Goal: Task Accomplishment & Management: Use online tool/utility

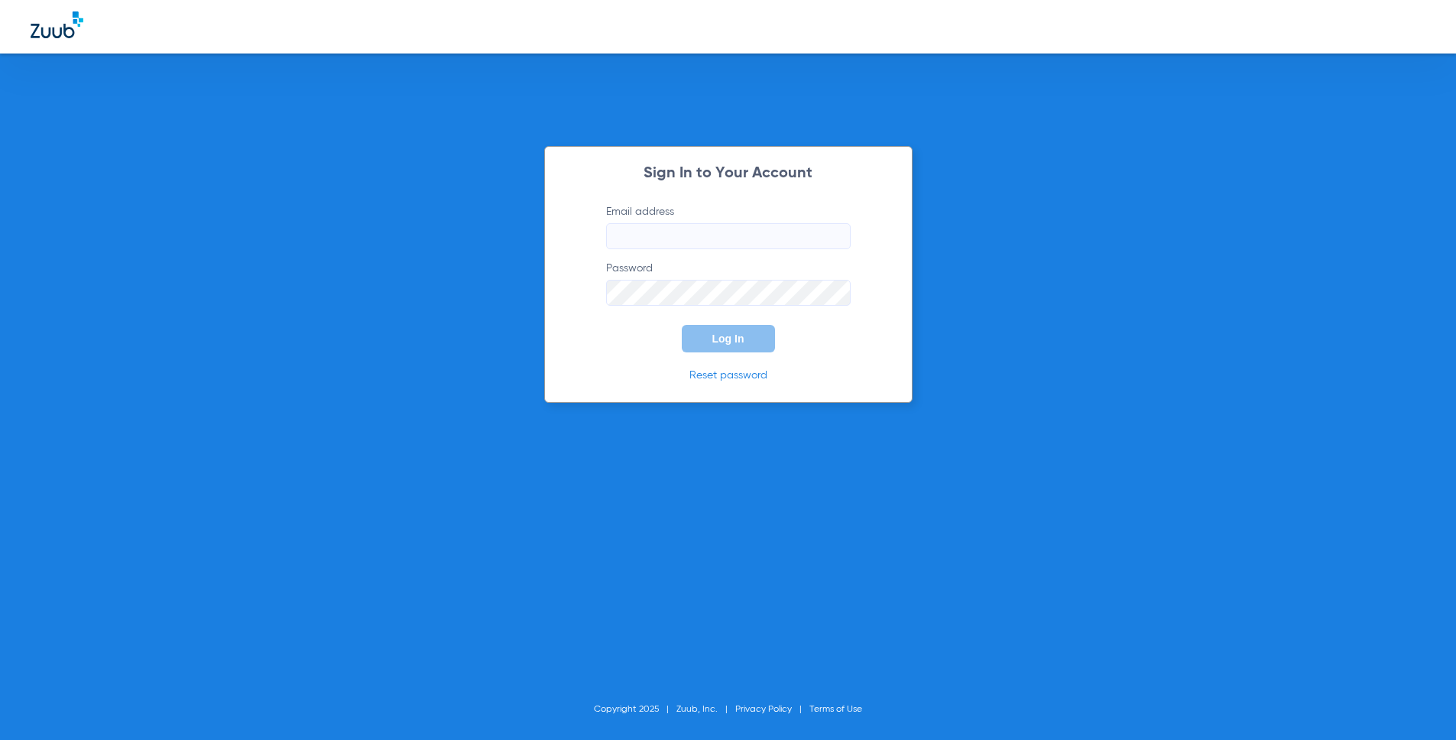
click at [697, 230] on input "Email address" at bounding box center [728, 236] width 245 height 26
click at [0, 739] on com-1password-button at bounding box center [0, 740] width 0 height 0
type input "mandy@zuub.com"
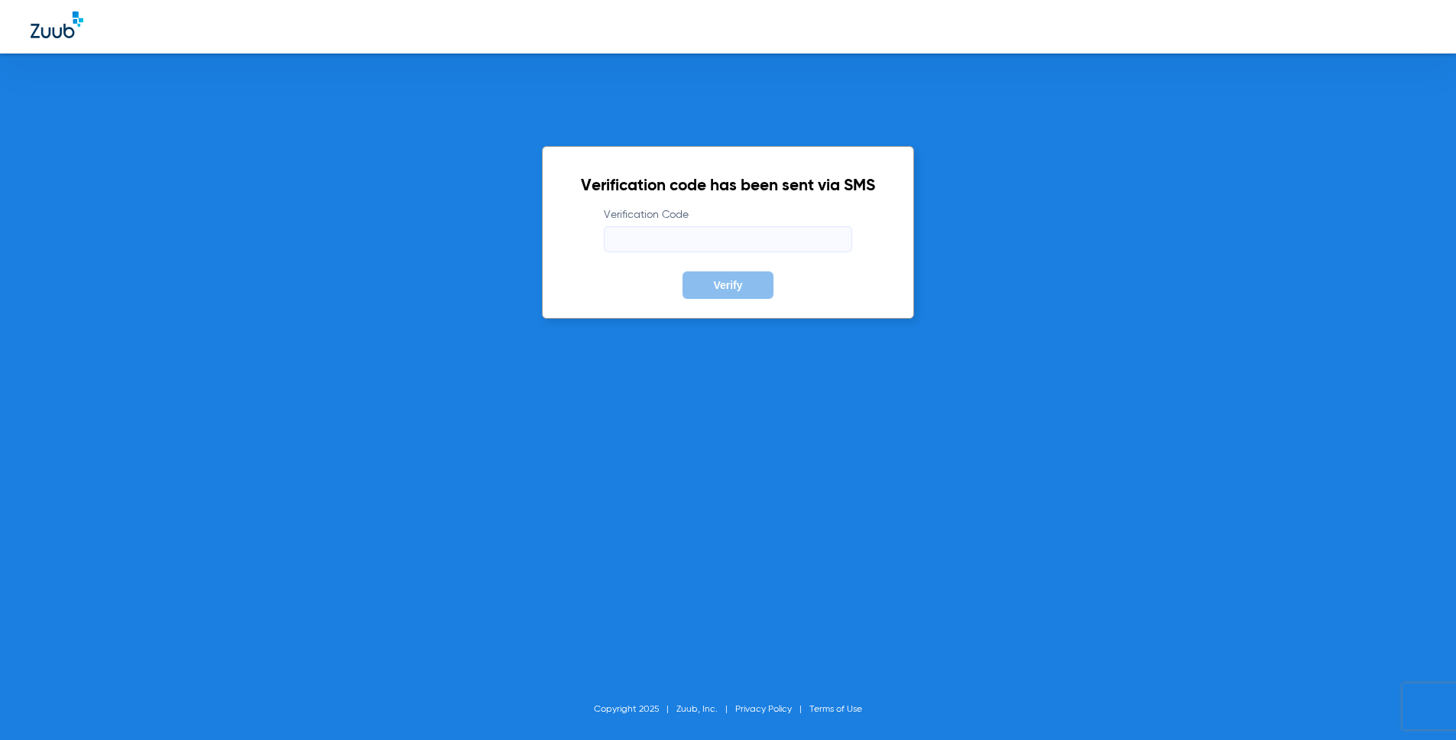
click at [775, 245] on input "Verification Code" at bounding box center [728, 239] width 248 height 26
type input "500287"
click at [682, 271] on button "Verify" at bounding box center [727, 285] width 90 height 28
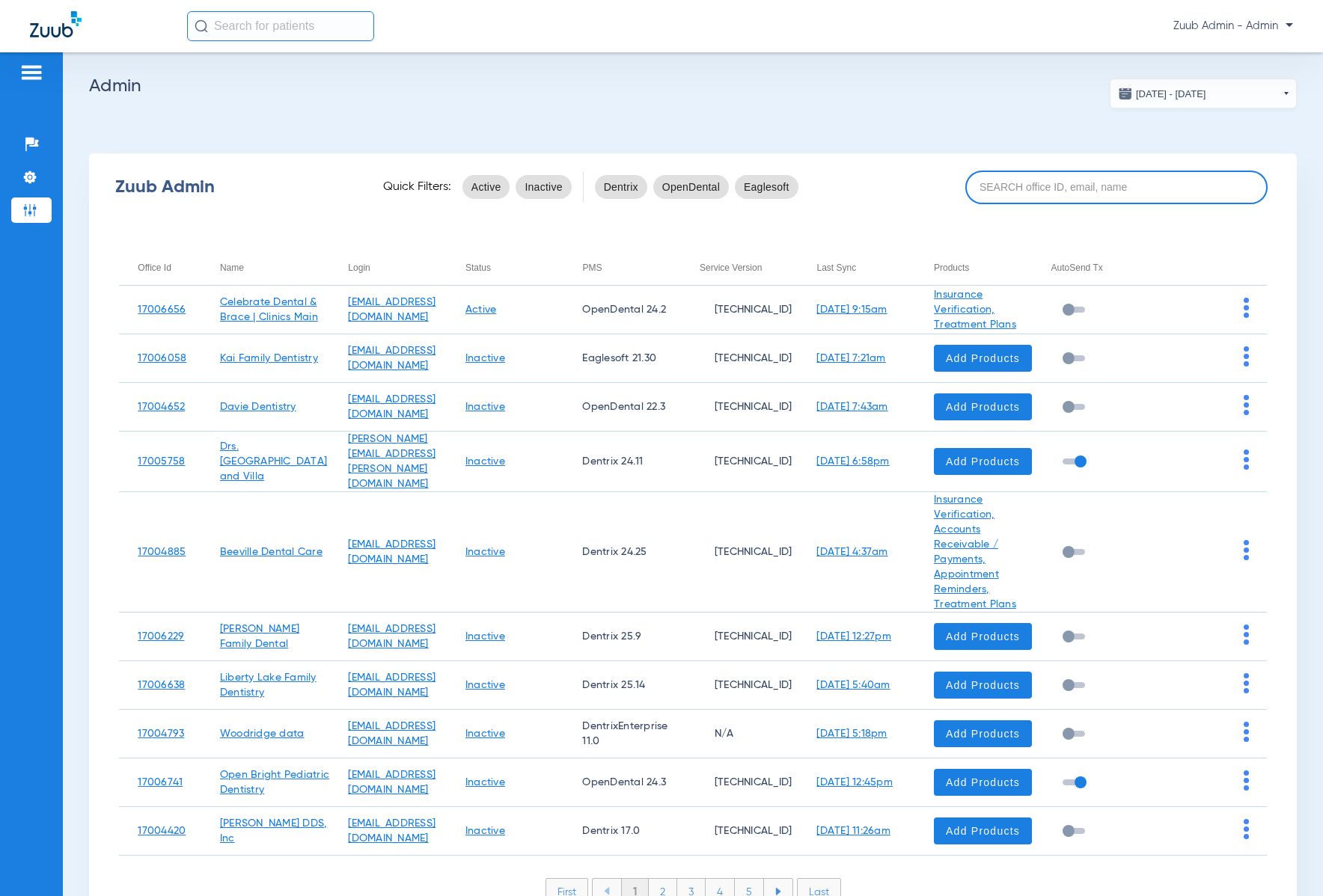
click at [1031, 189] on input at bounding box center [1116, 187] width 303 height 33
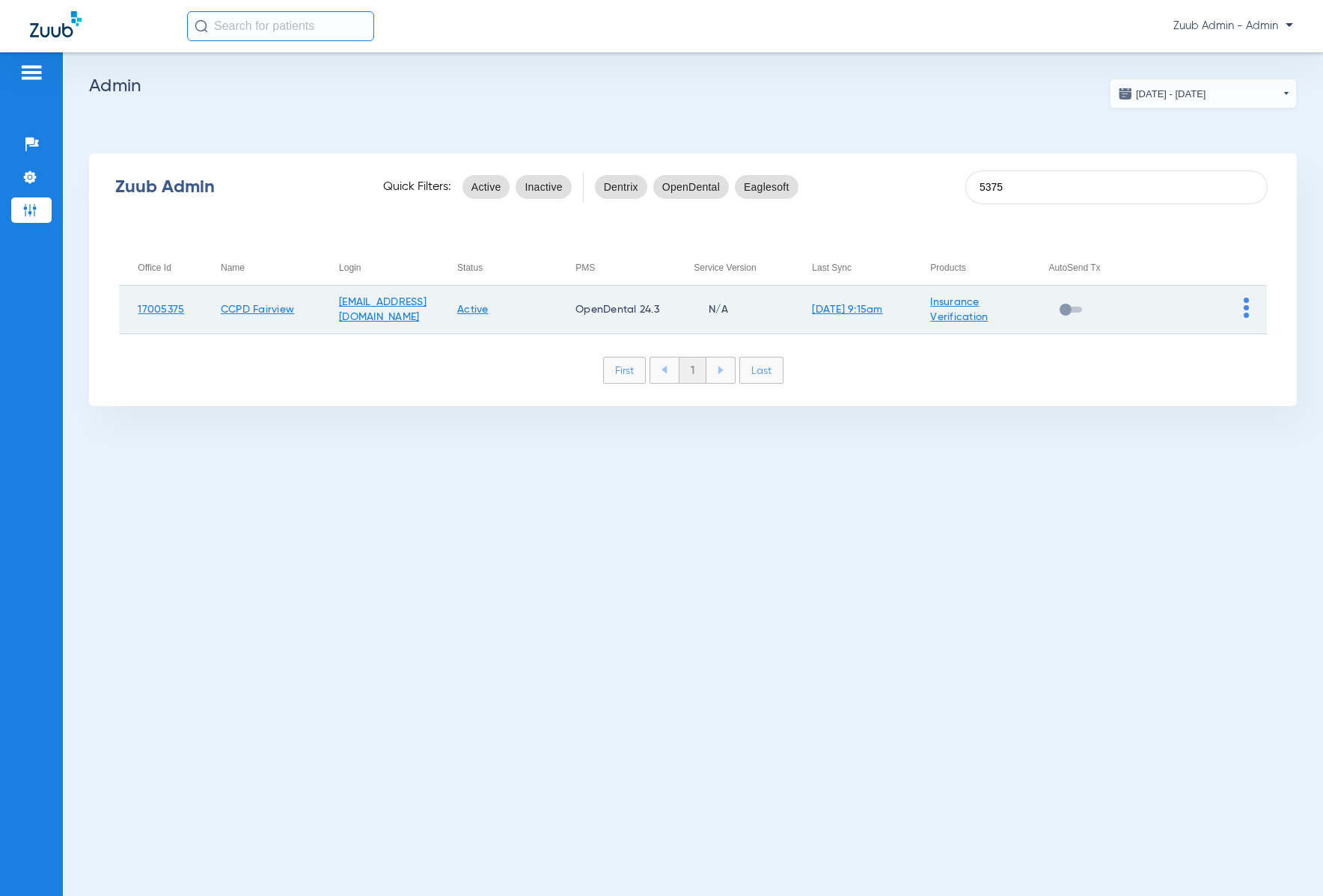
type input "5375"
click at [1245, 314] on img at bounding box center [1246, 307] width 5 height 21
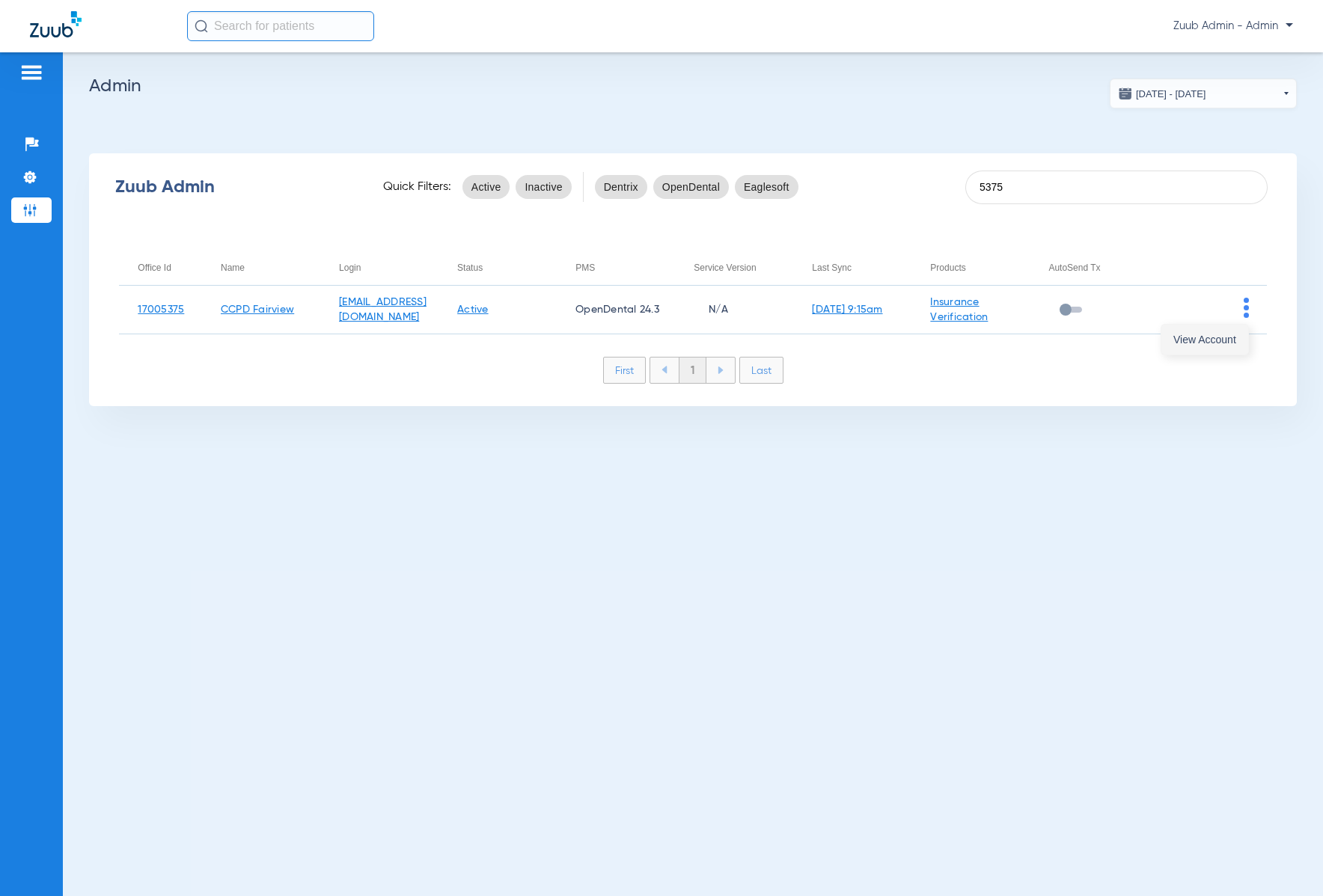
click at [1232, 335] on span "View Account" at bounding box center [1205, 340] width 63 height 11
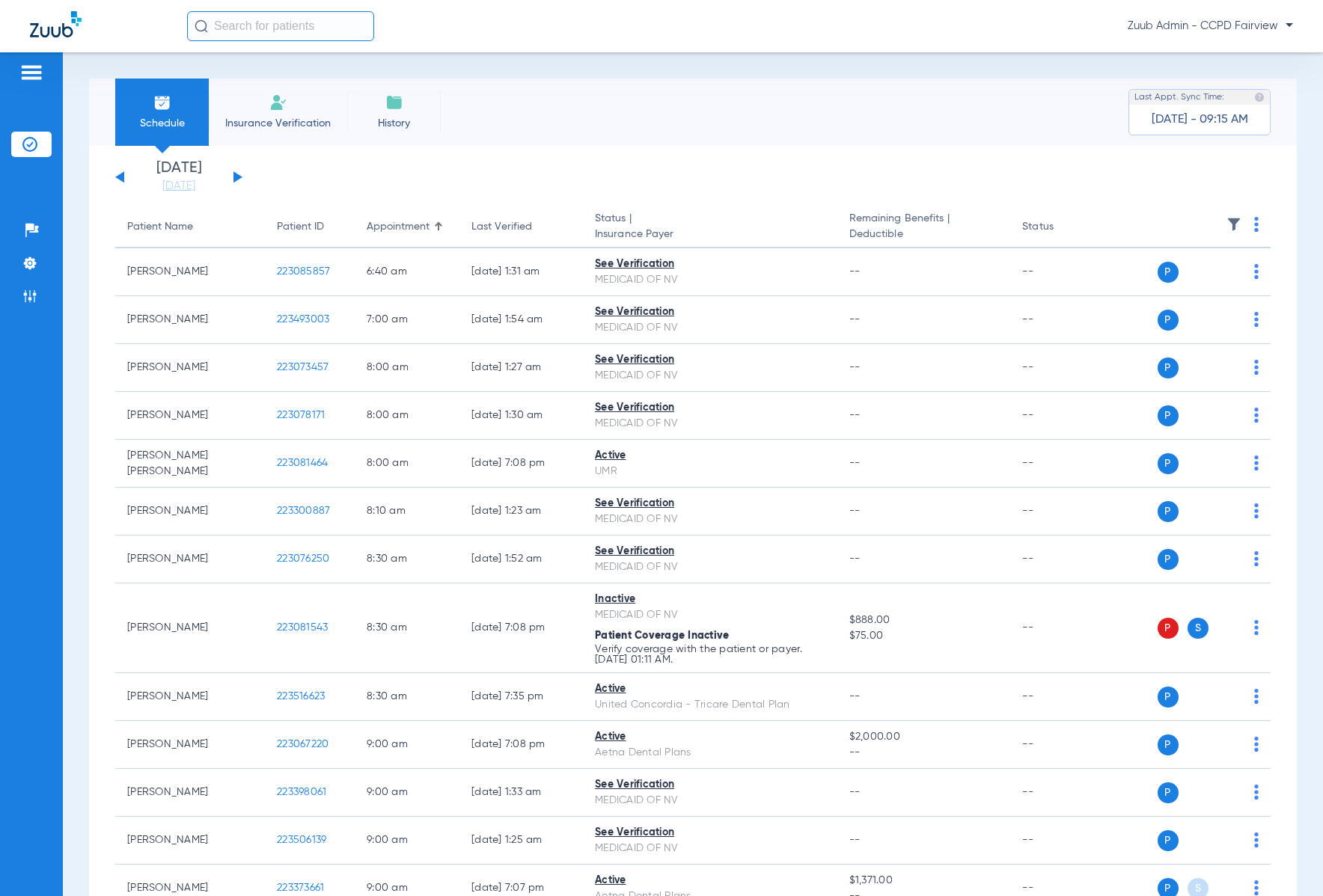
click at [671, 116] on div "Schedule Insurance Verification History Last Appt. Sync Time: Today - 09:15 AM" at bounding box center [692, 112] width 1207 height 68
click at [297, 25] on input "text" at bounding box center [280, 25] width 187 height 30
paste input "223068059"
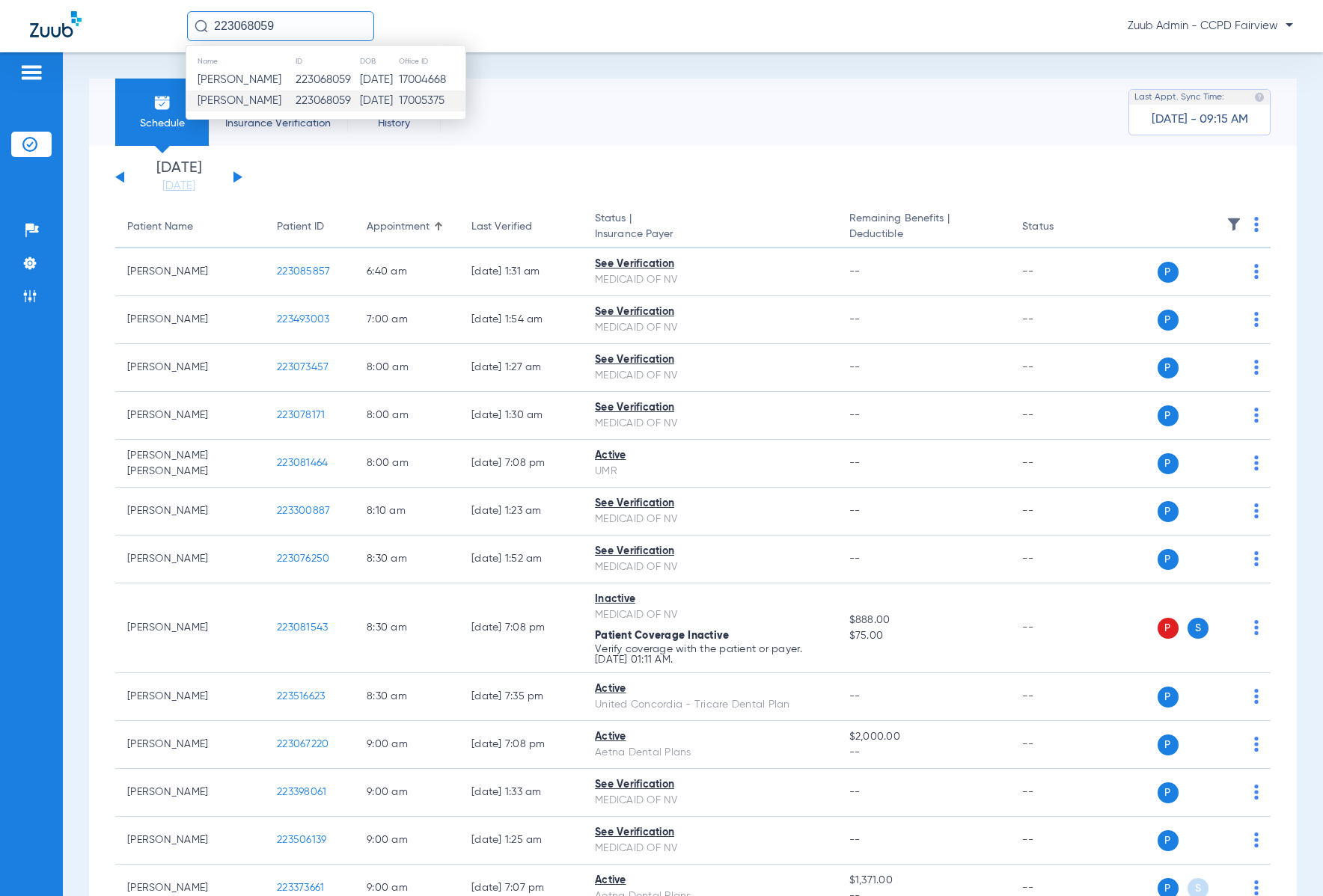
type input "223068059"
click at [279, 109] on td "Austin Hunsaker" at bounding box center [240, 100] width 109 height 21
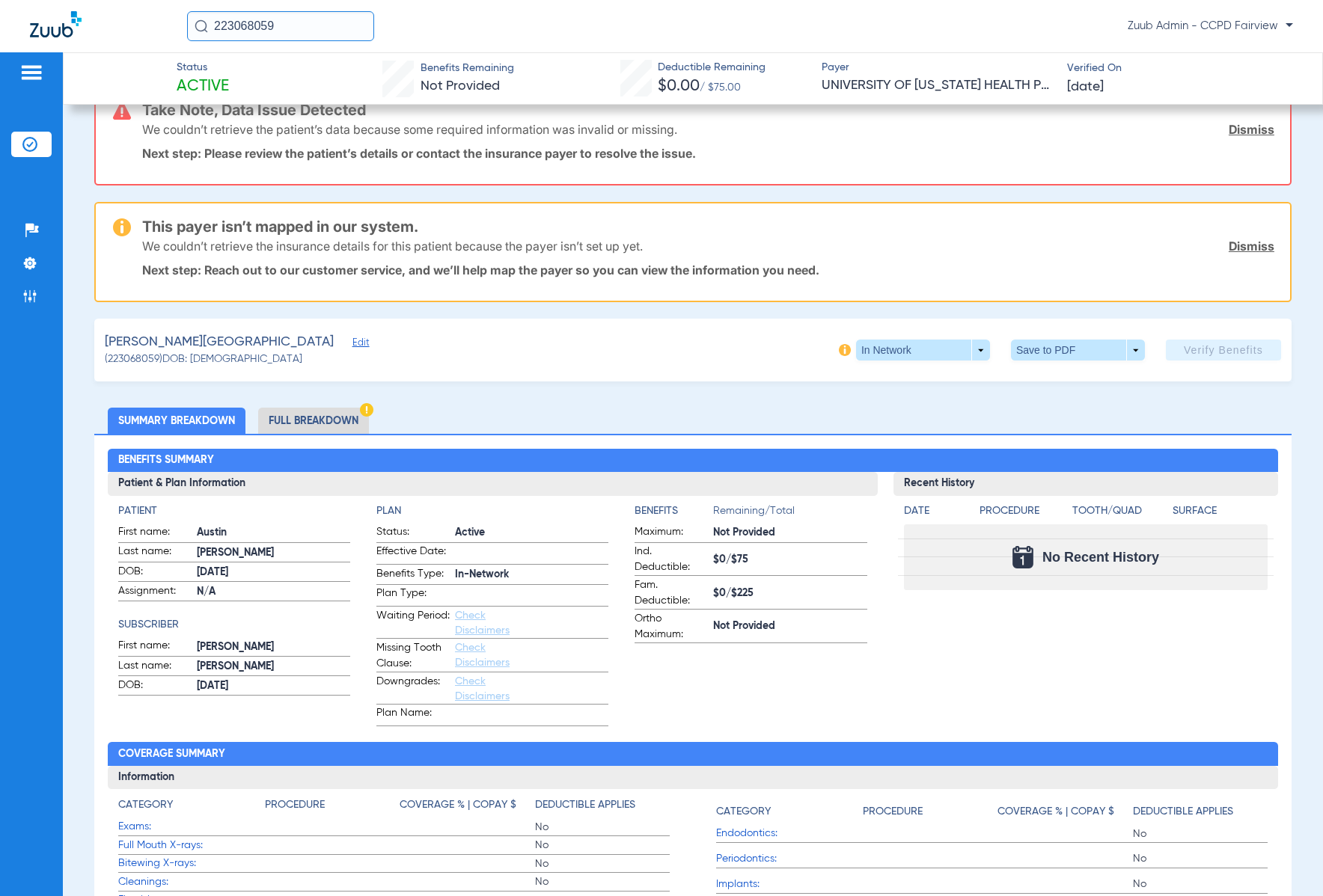
scroll to position [44, 0]
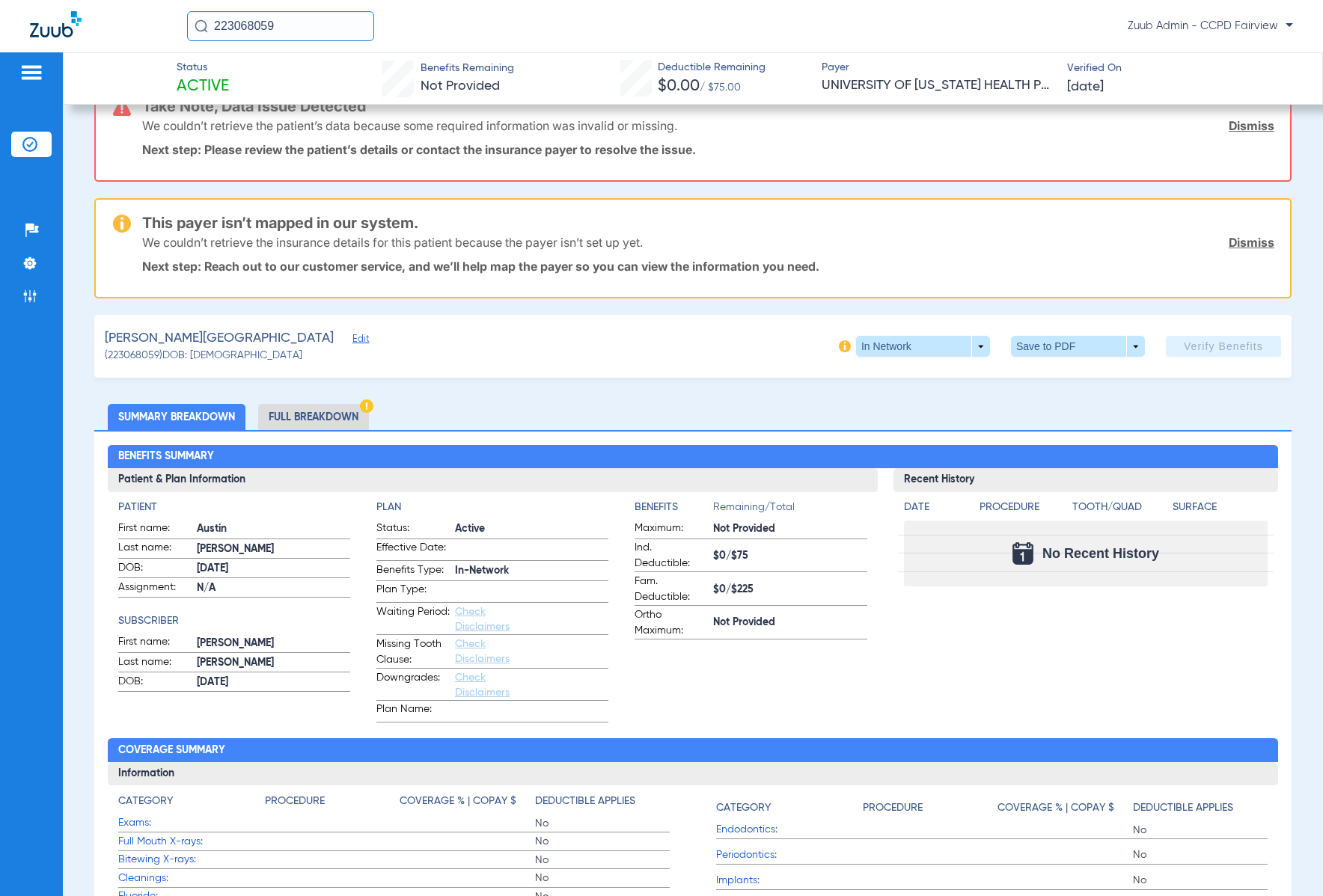
click at [303, 420] on li "Full Breakdown" at bounding box center [313, 417] width 111 height 26
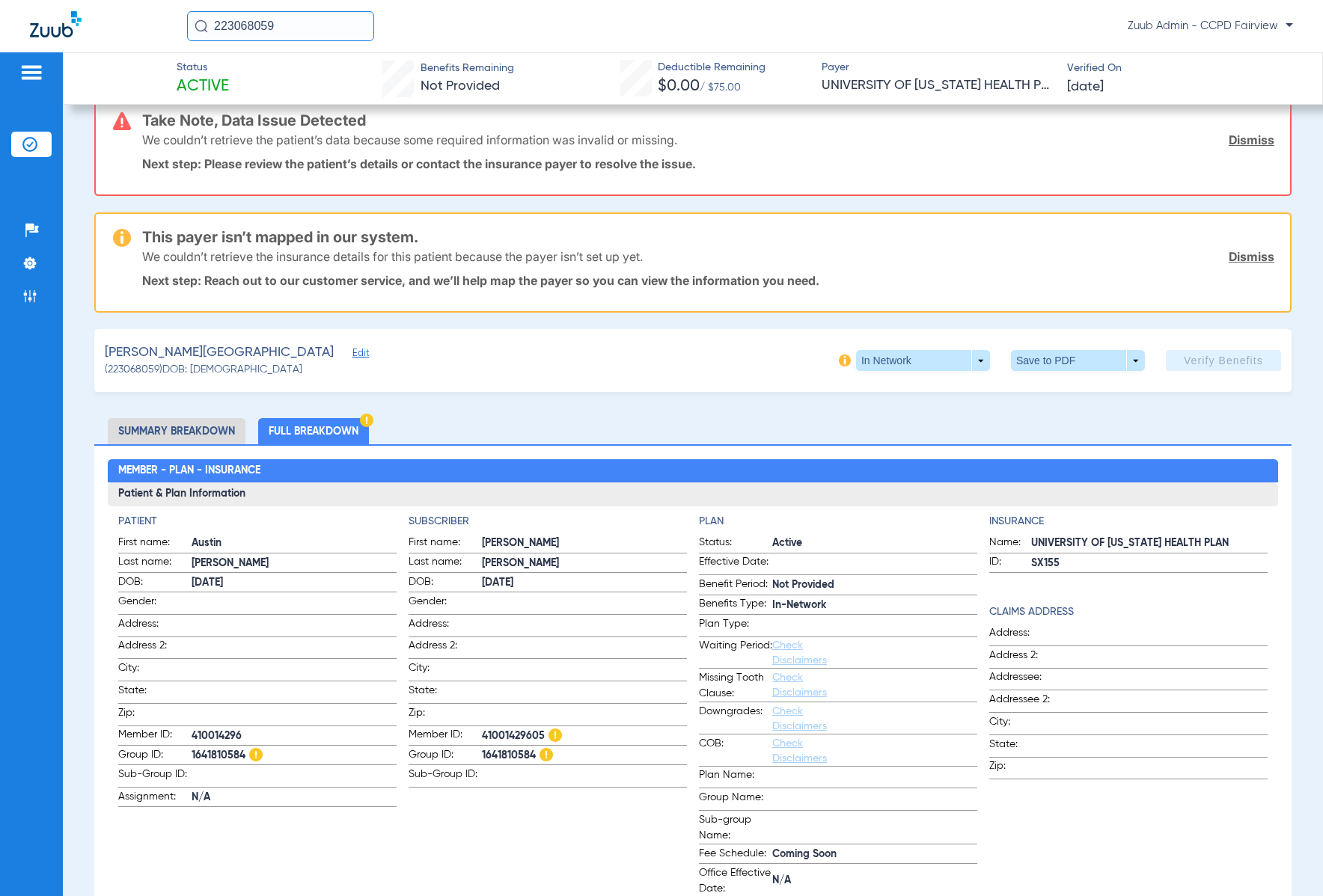
scroll to position [11, 0]
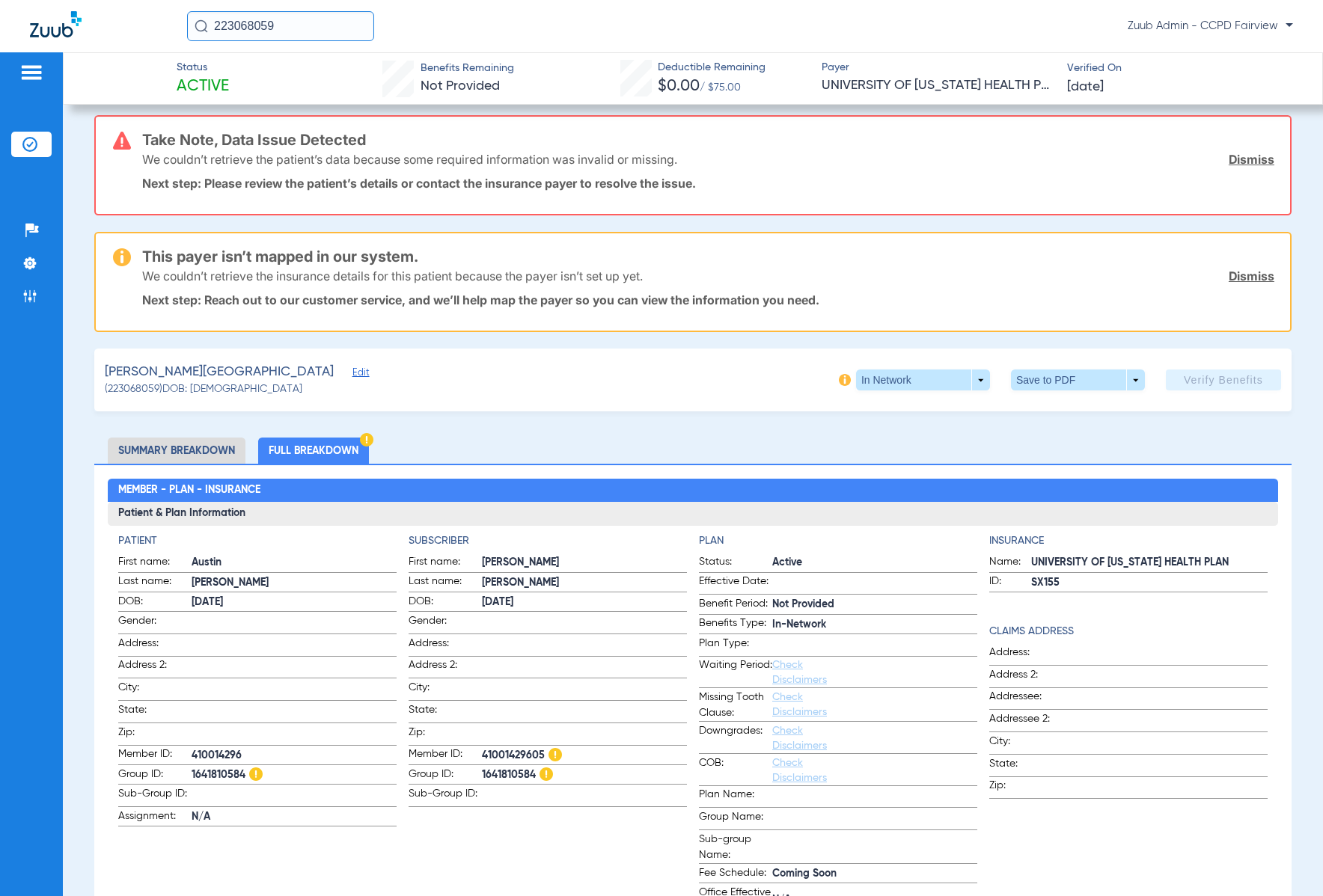
click at [189, 447] on li "Summary Breakdown" at bounding box center [176, 450] width 138 height 26
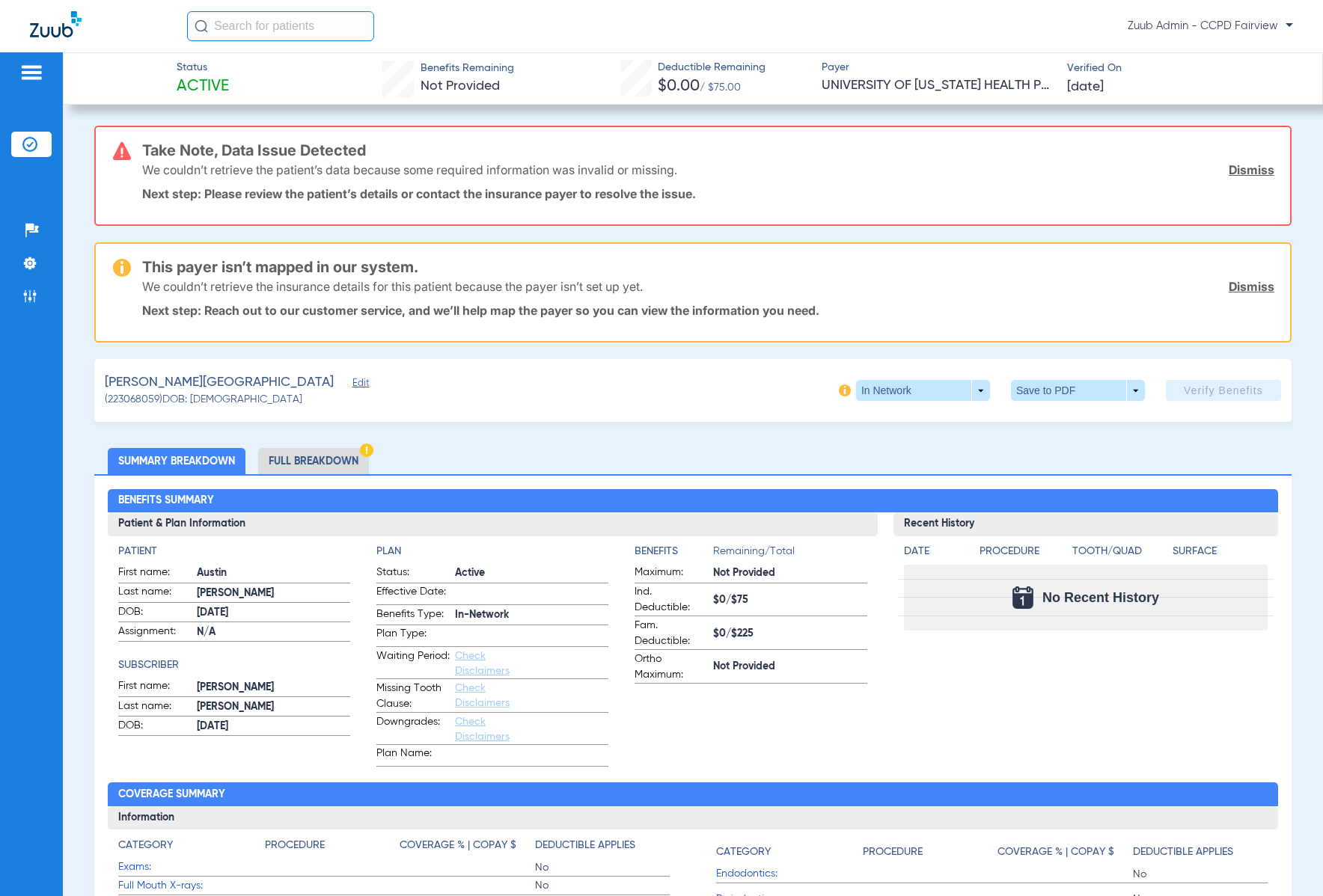
click at [353, 382] on span "Edit" at bounding box center [359, 385] width 14 height 15
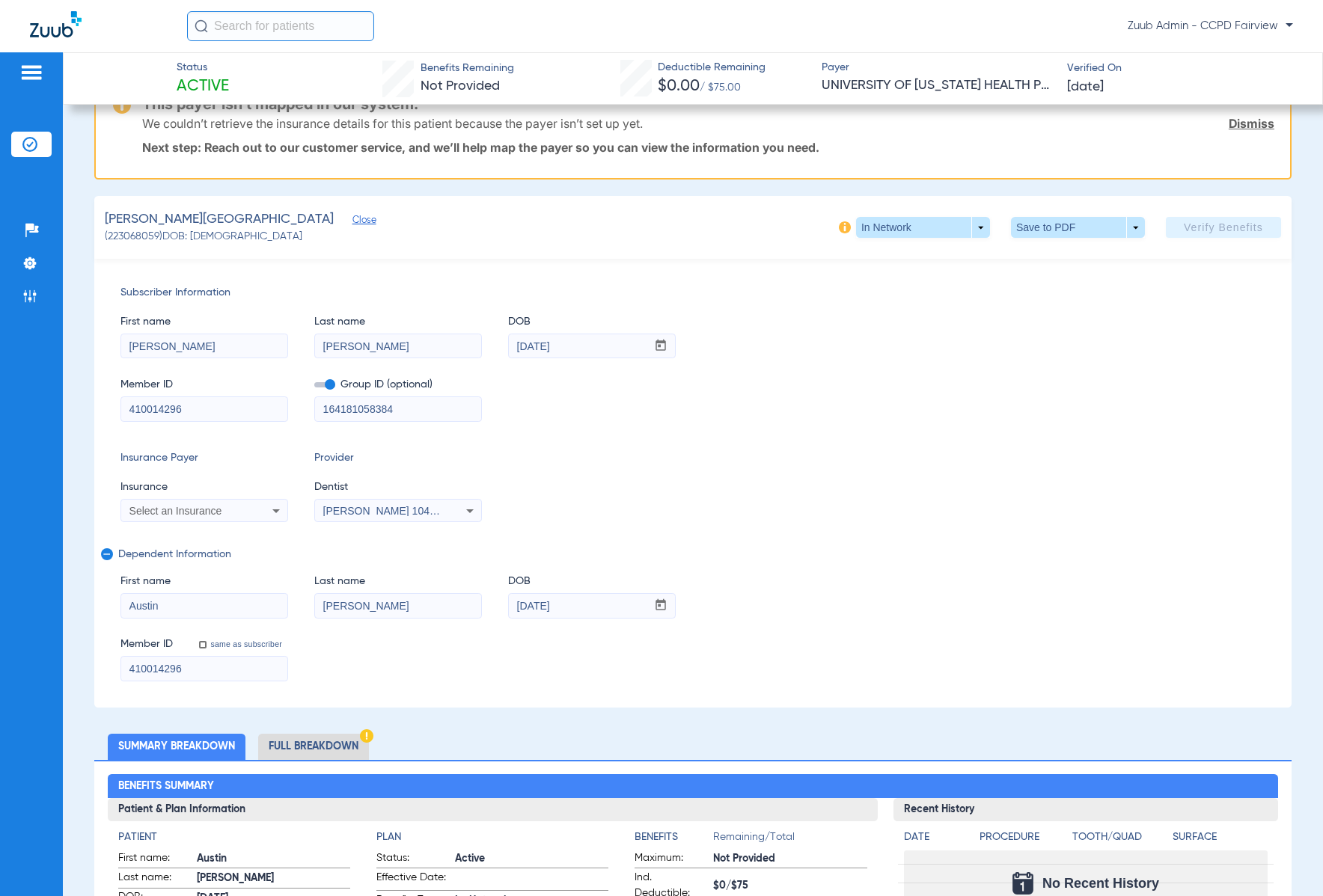
scroll to position [169, 0]
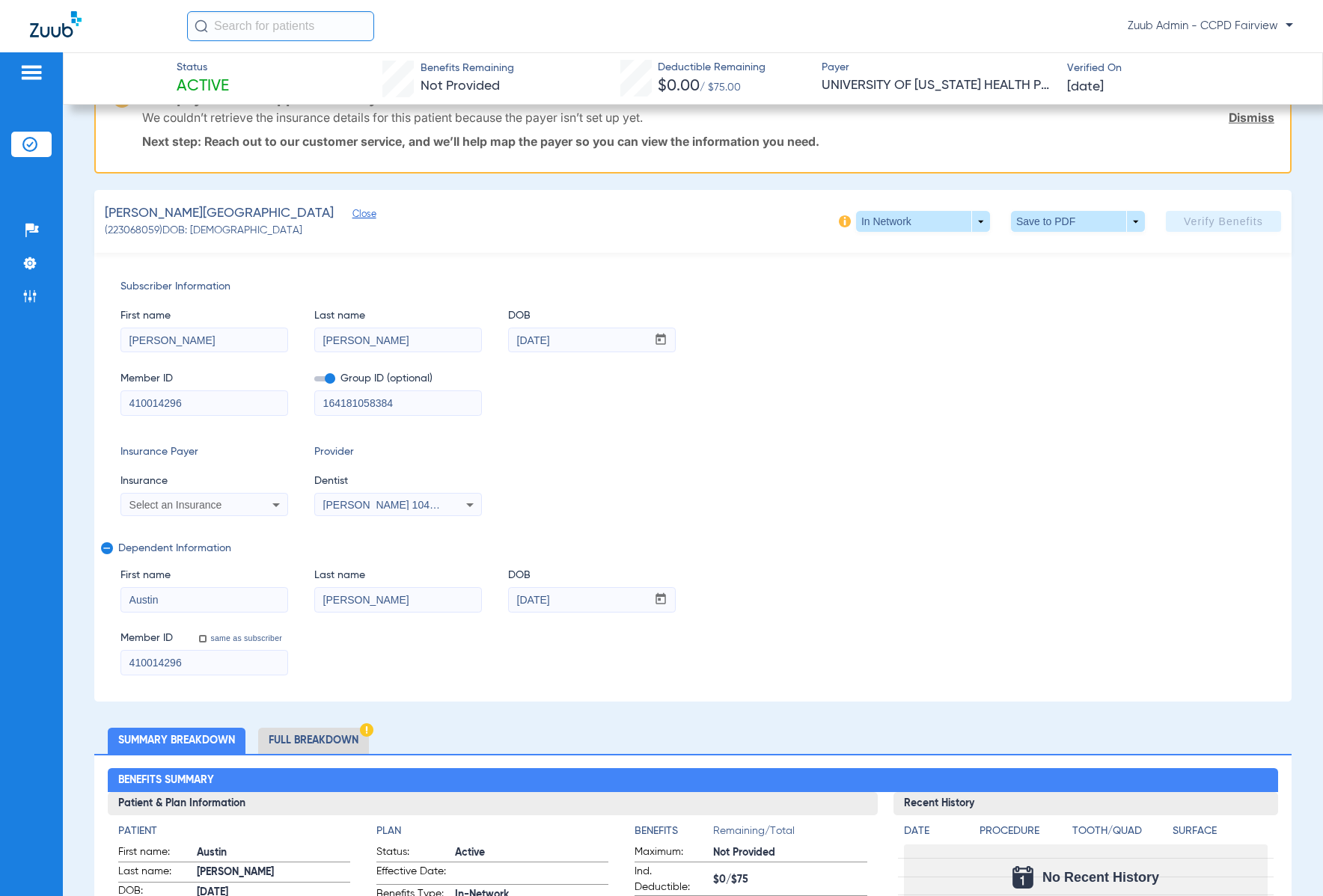
click at [232, 512] on div "Select an Insurance" at bounding box center [205, 505] width 166 height 18
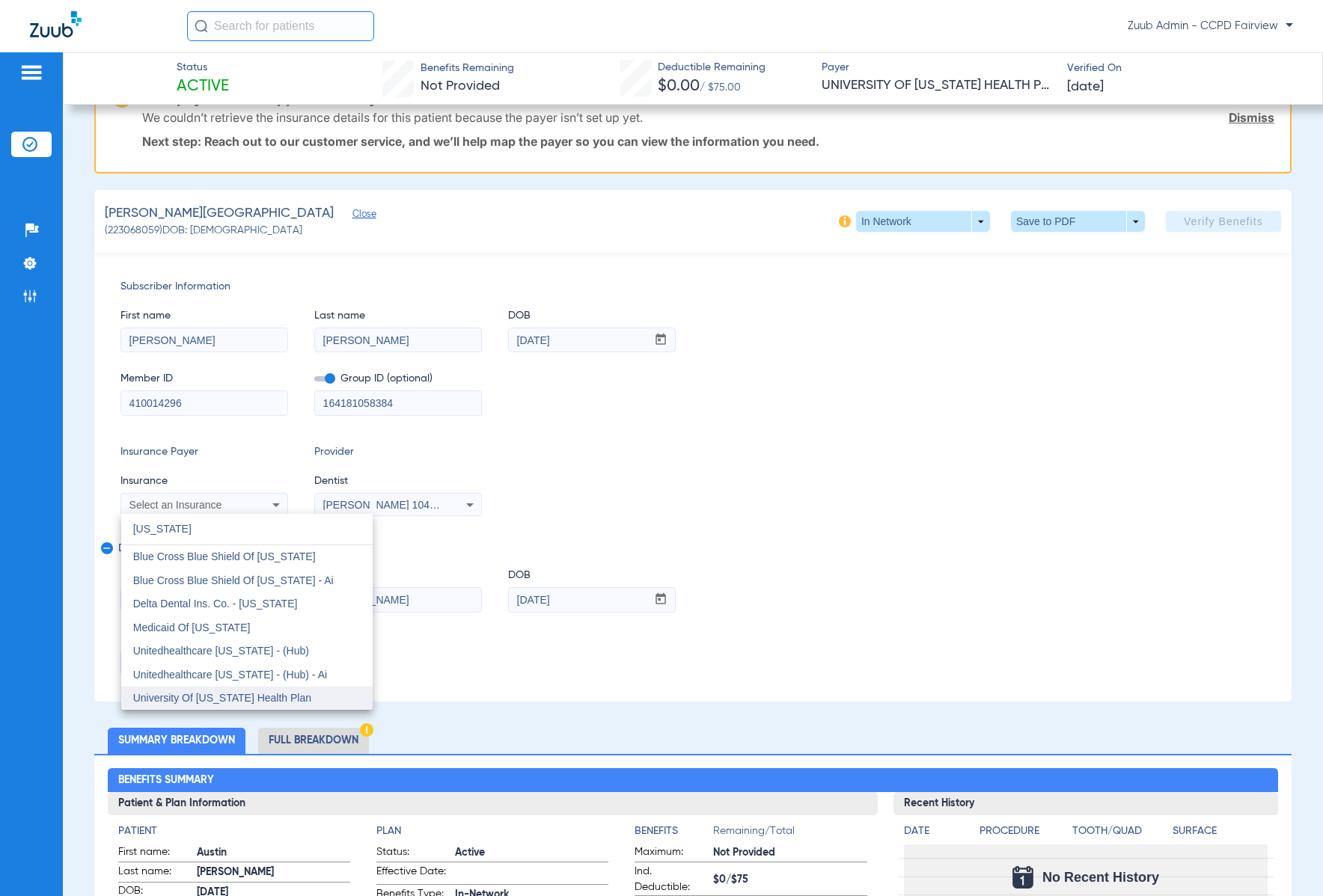
type input "utah"
click at [262, 692] on span "University Of [US_STATE] Health Plan" at bounding box center [222, 698] width 178 height 12
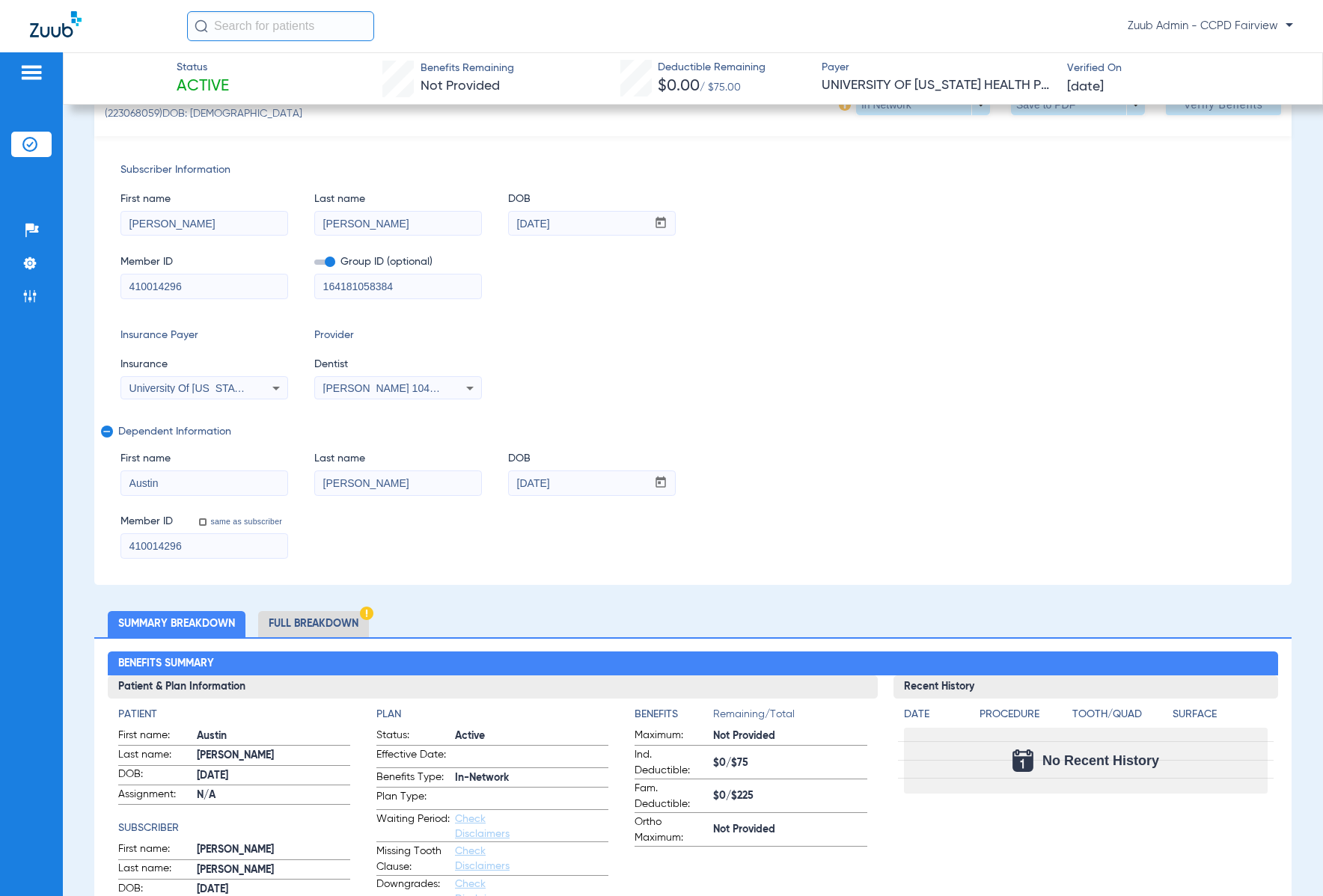
scroll to position [52, 0]
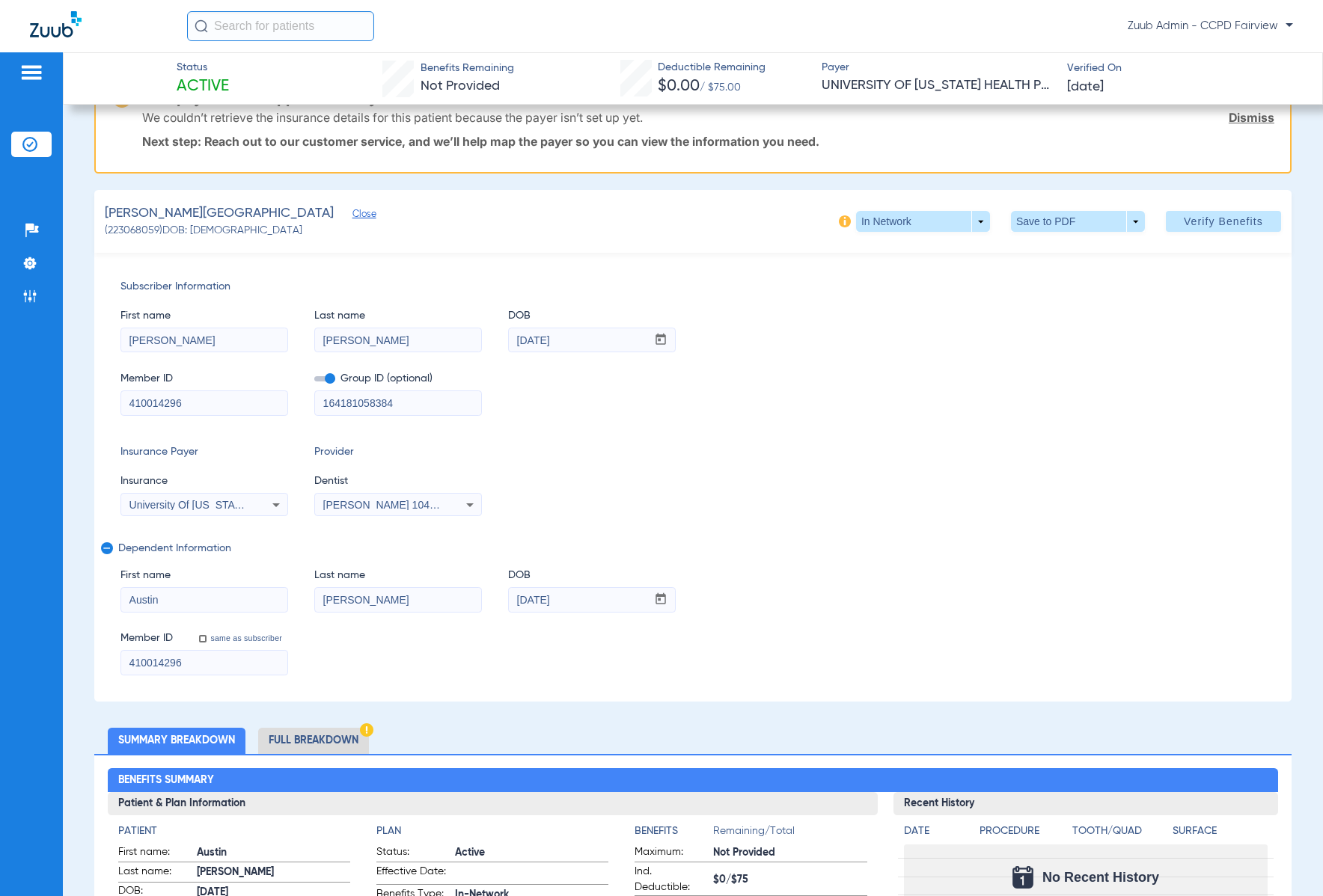
click at [1090, 375] on div "Member ID 410014296 Group ID (optional) 164181058384" at bounding box center [692, 386] width 1145 height 58
click at [1205, 229] on span at bounding box center [1224, 221] width 116 height 36
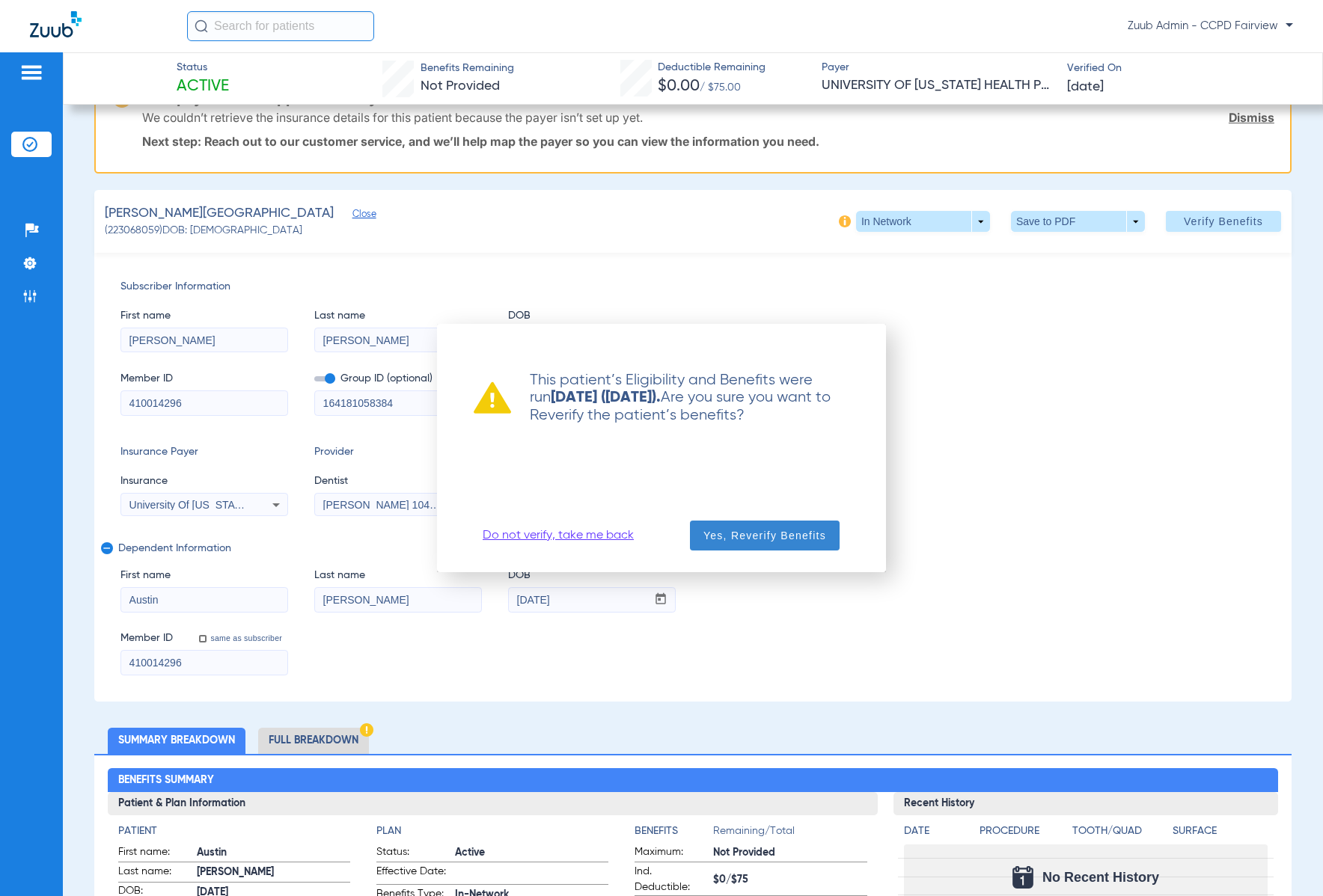
click at [808, 538] on span "Yes, Reverify Benefits" at bounding box center [764, 535] width 122 height 15
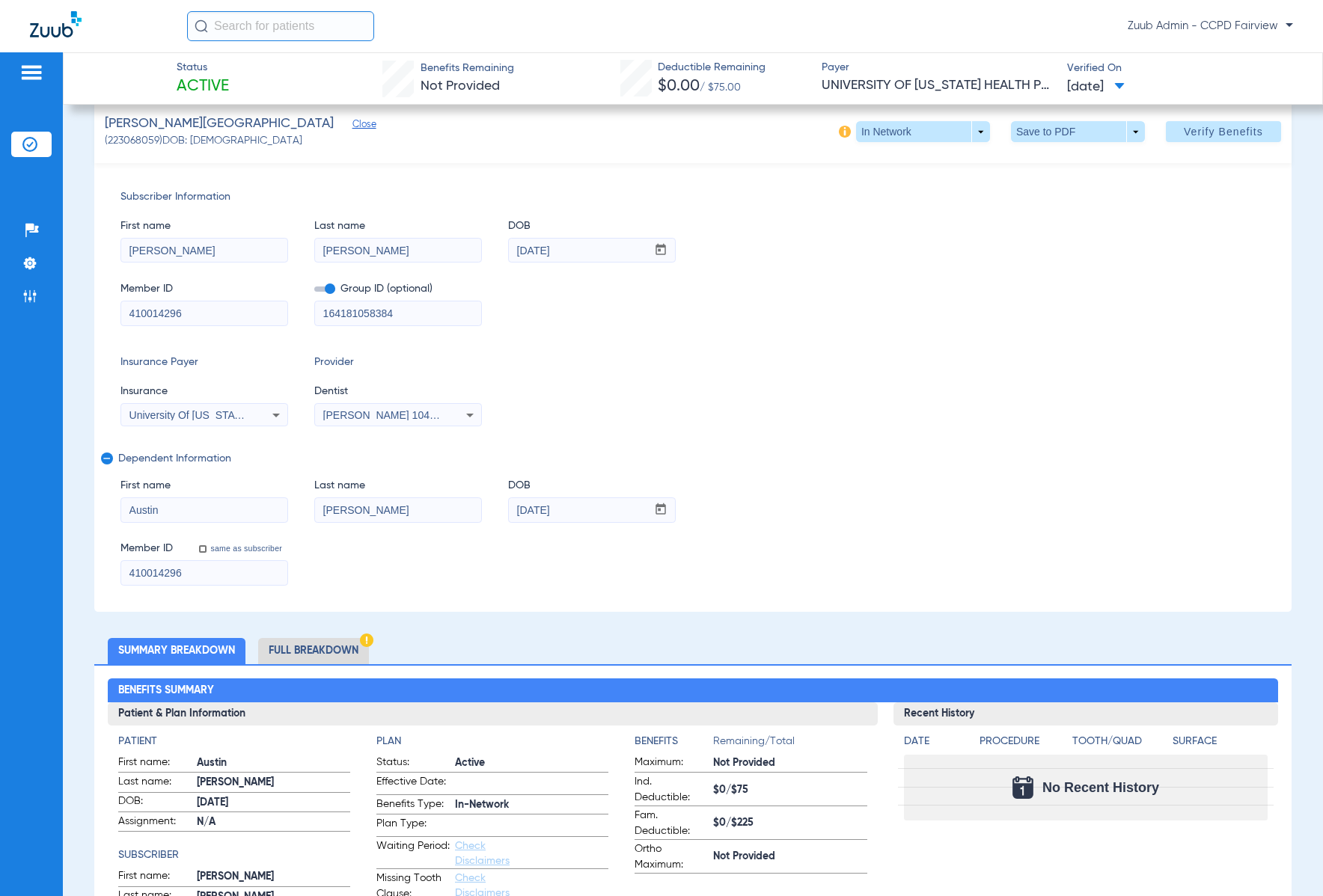
scroll to position [0, 0]
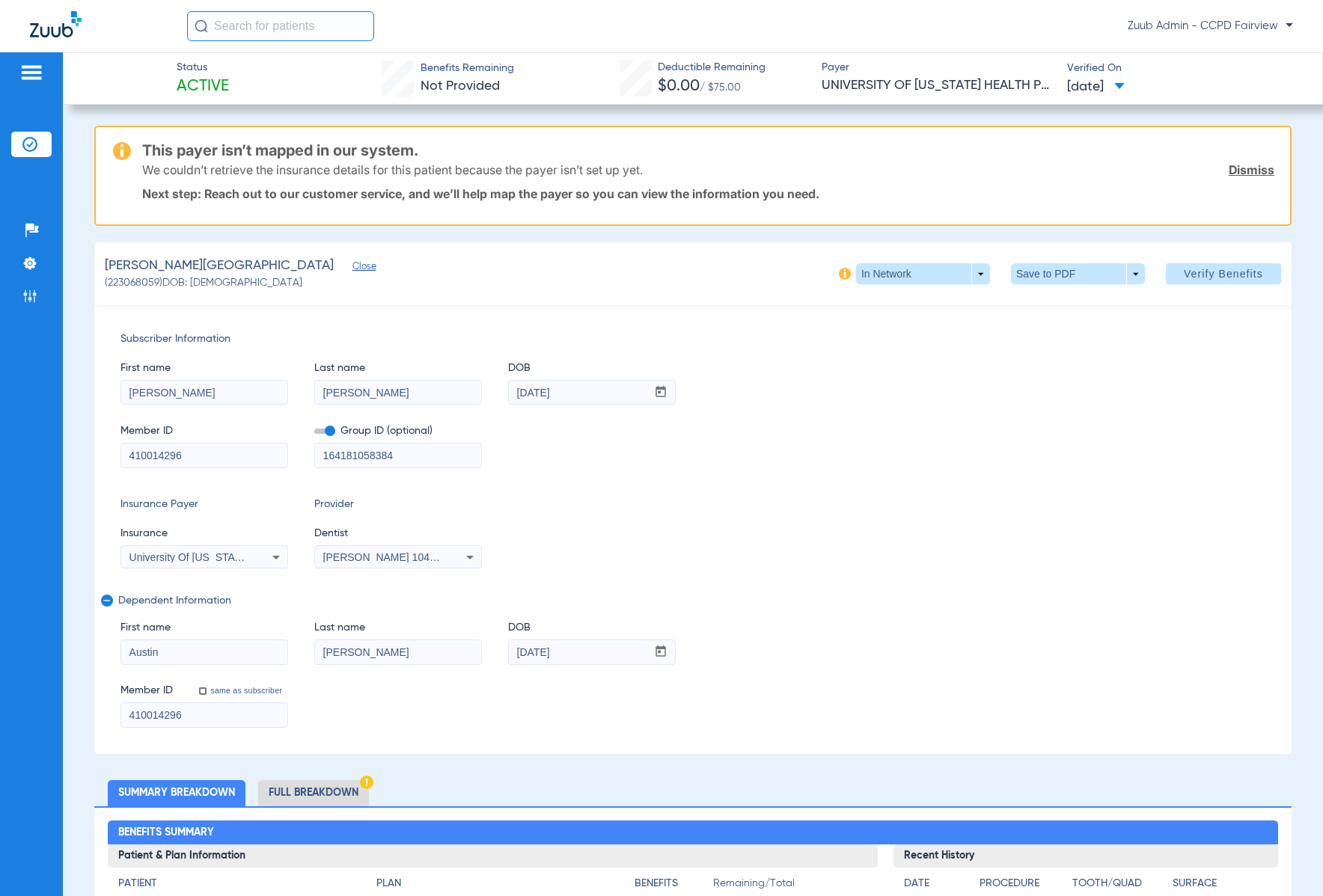
click at [353, 270] on span "Close" at bounding box center [359, 268] width 14 height 15
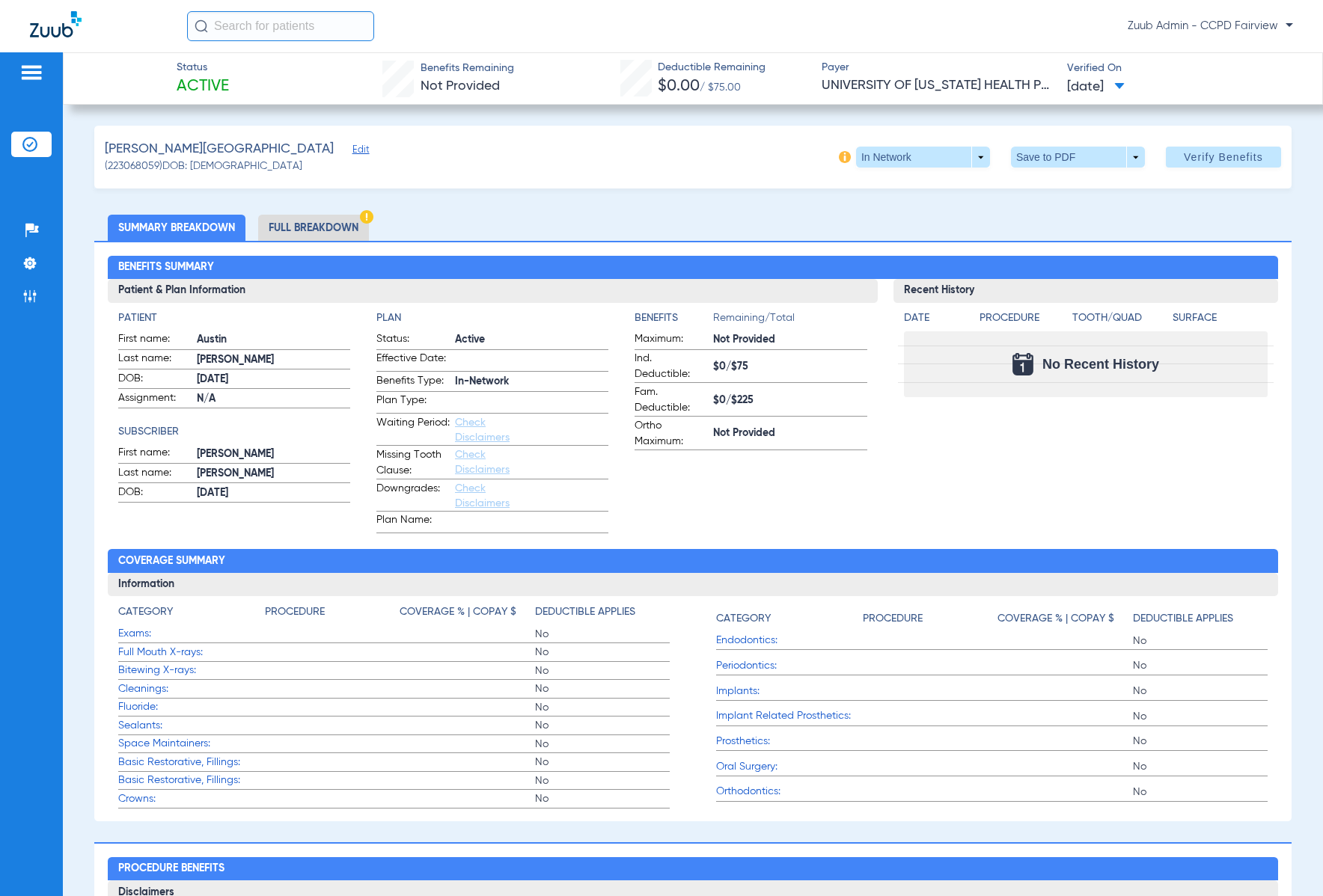
click at [743, 220] on ul "Summary Breakdown Full Breakdown" at bounding box center [692, 227] width 1198 height 26
click at [353, 149] on span "Edit" at bounding box center [359, 151] width 14 height 15
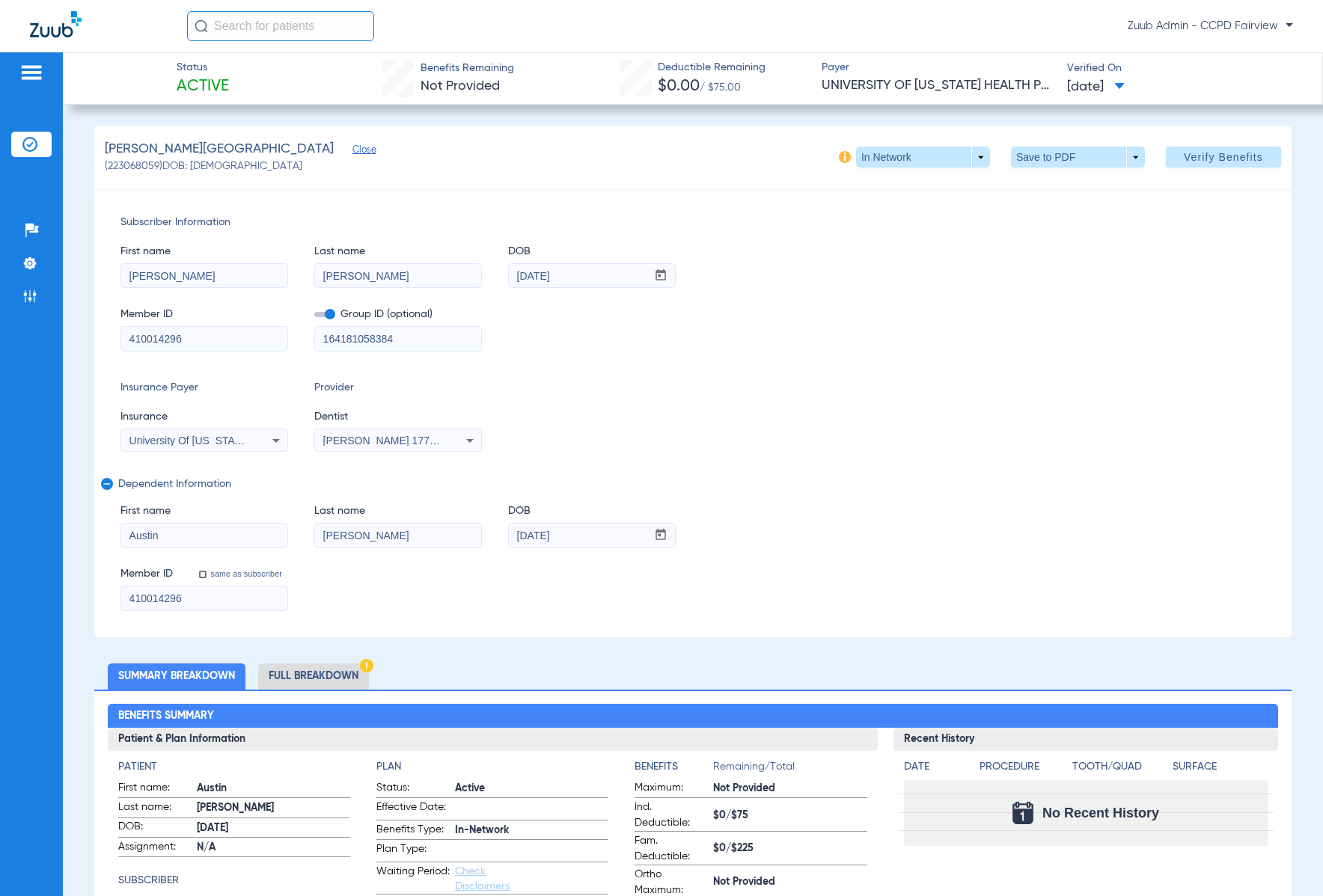
click at [353, 149] on span "Close" at bounding box center [359, 151] width 14 height 15
